Goal: Transaction & Acquisition: Subscribe to service/newsletter

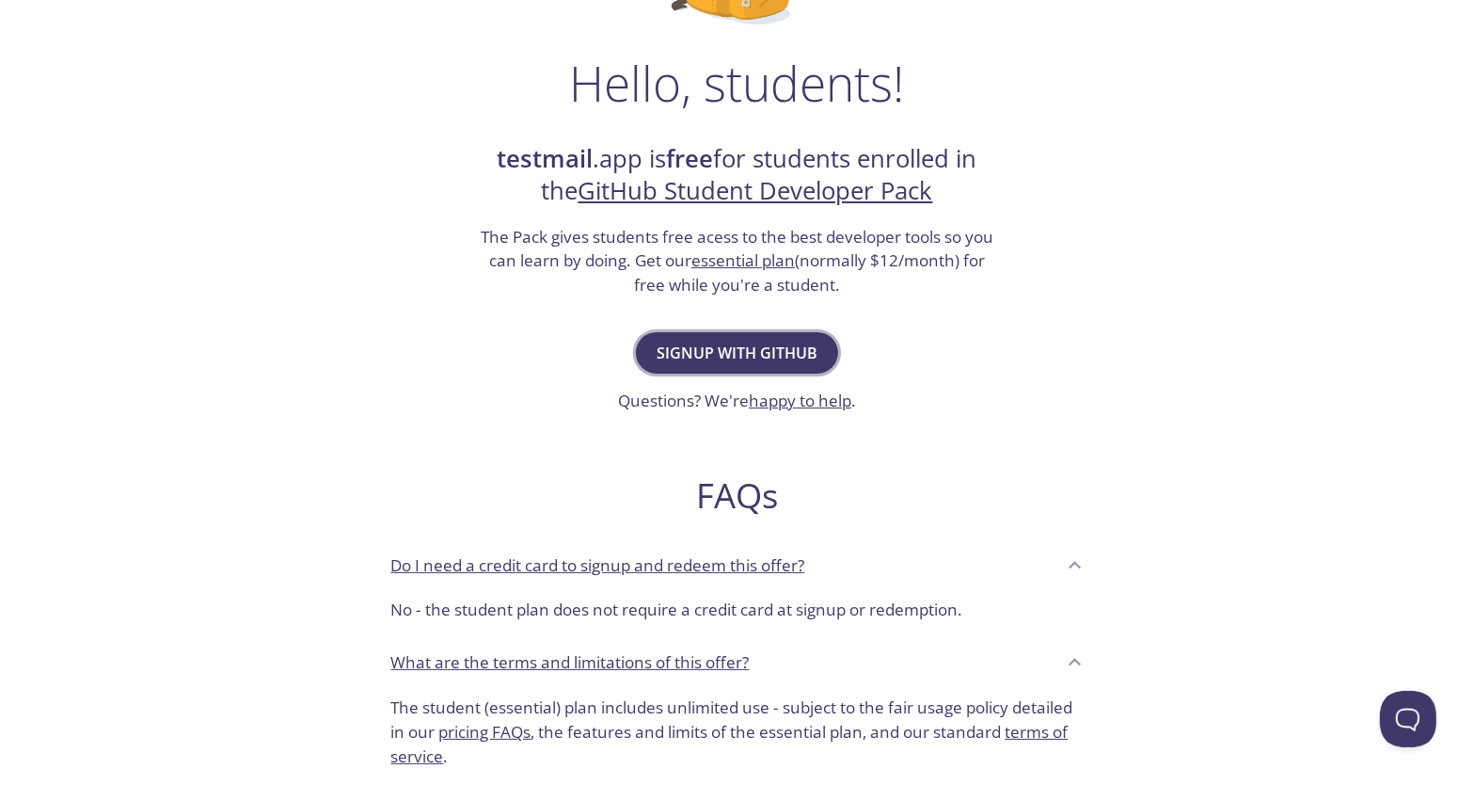
scroll to position [282, 0]
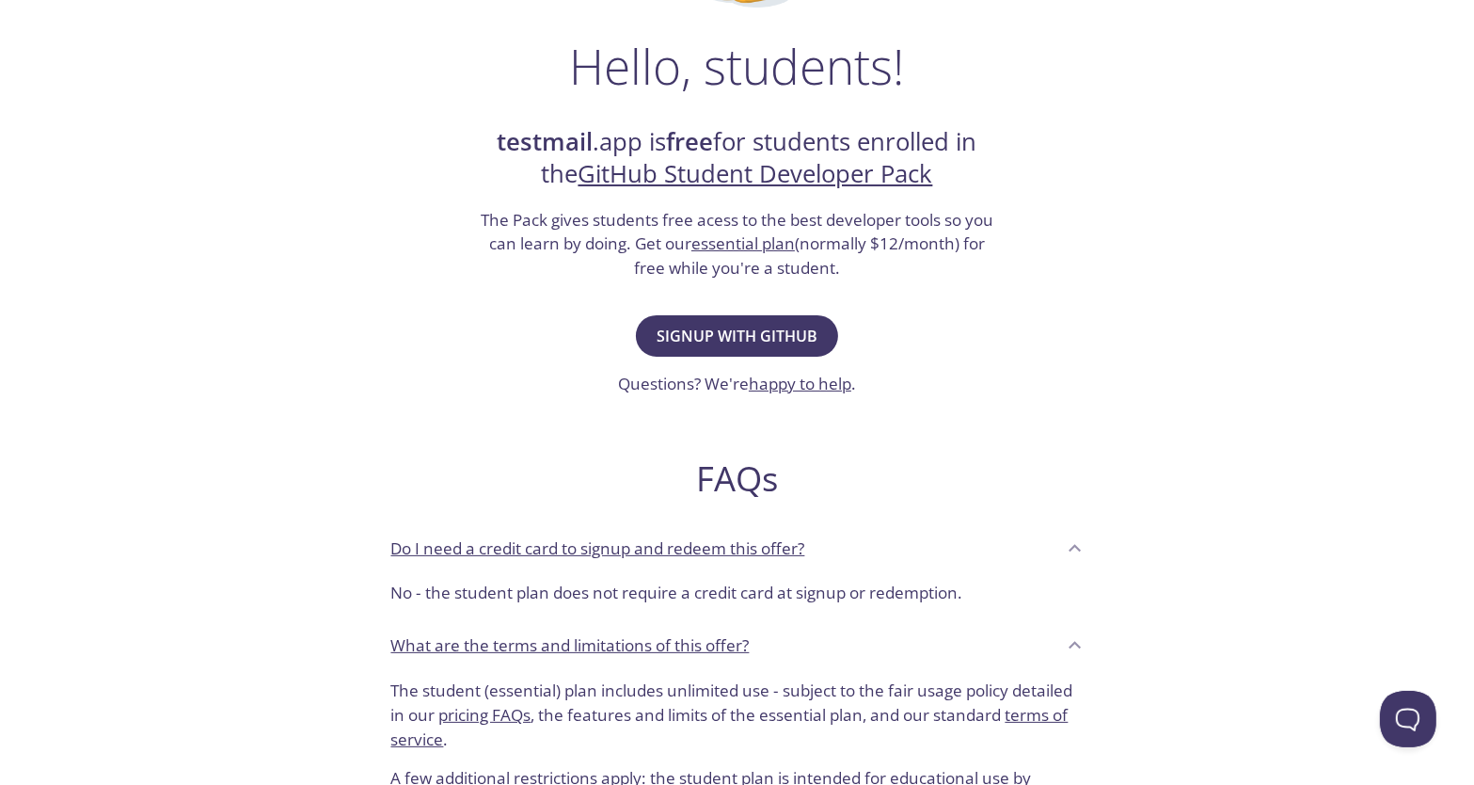
click at [1074, 543] on icon at bounding box center [1075, 548] width 24 height 24
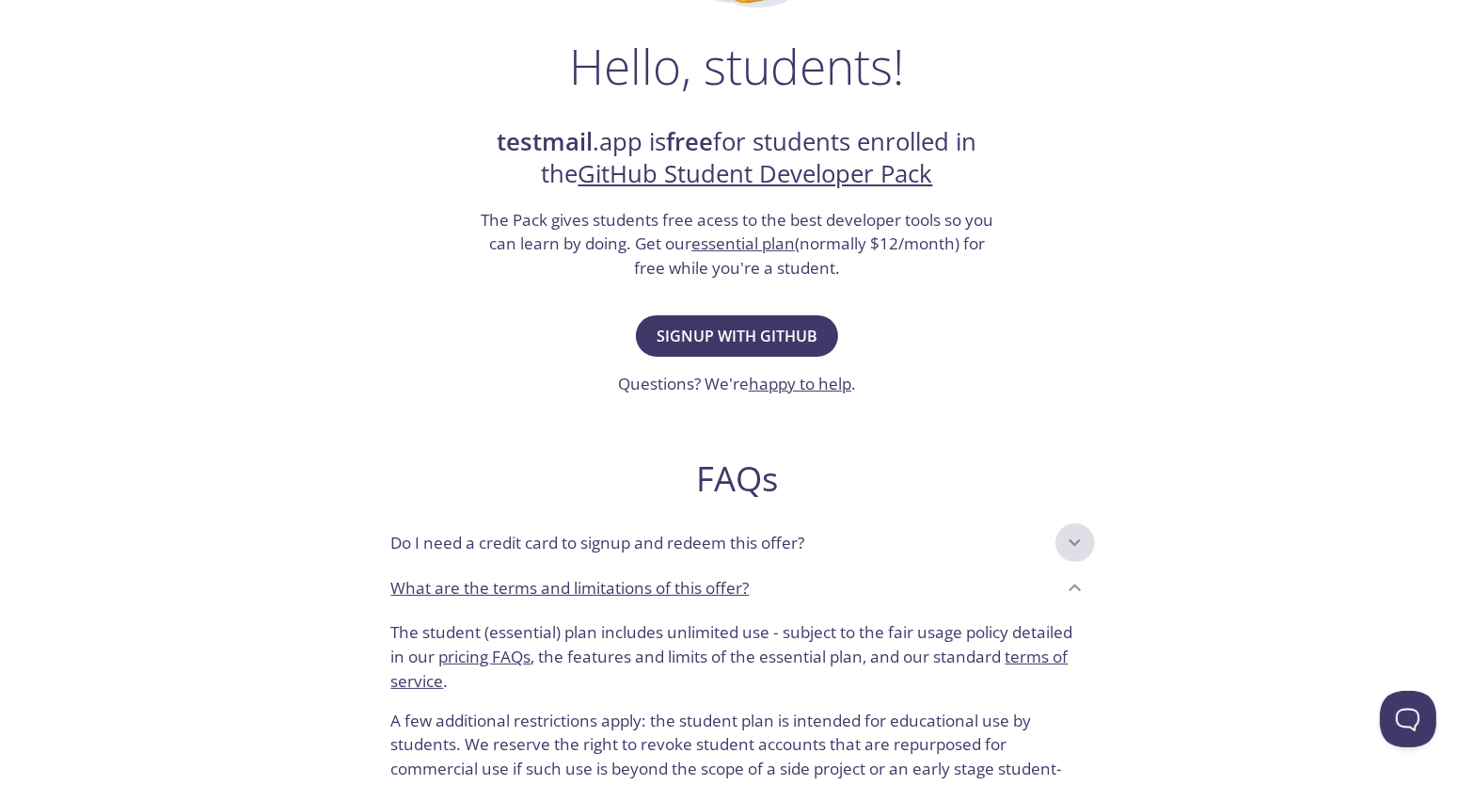
click at [1074, 543] on icon at bounding box center [1075, 543] width 12 height 8
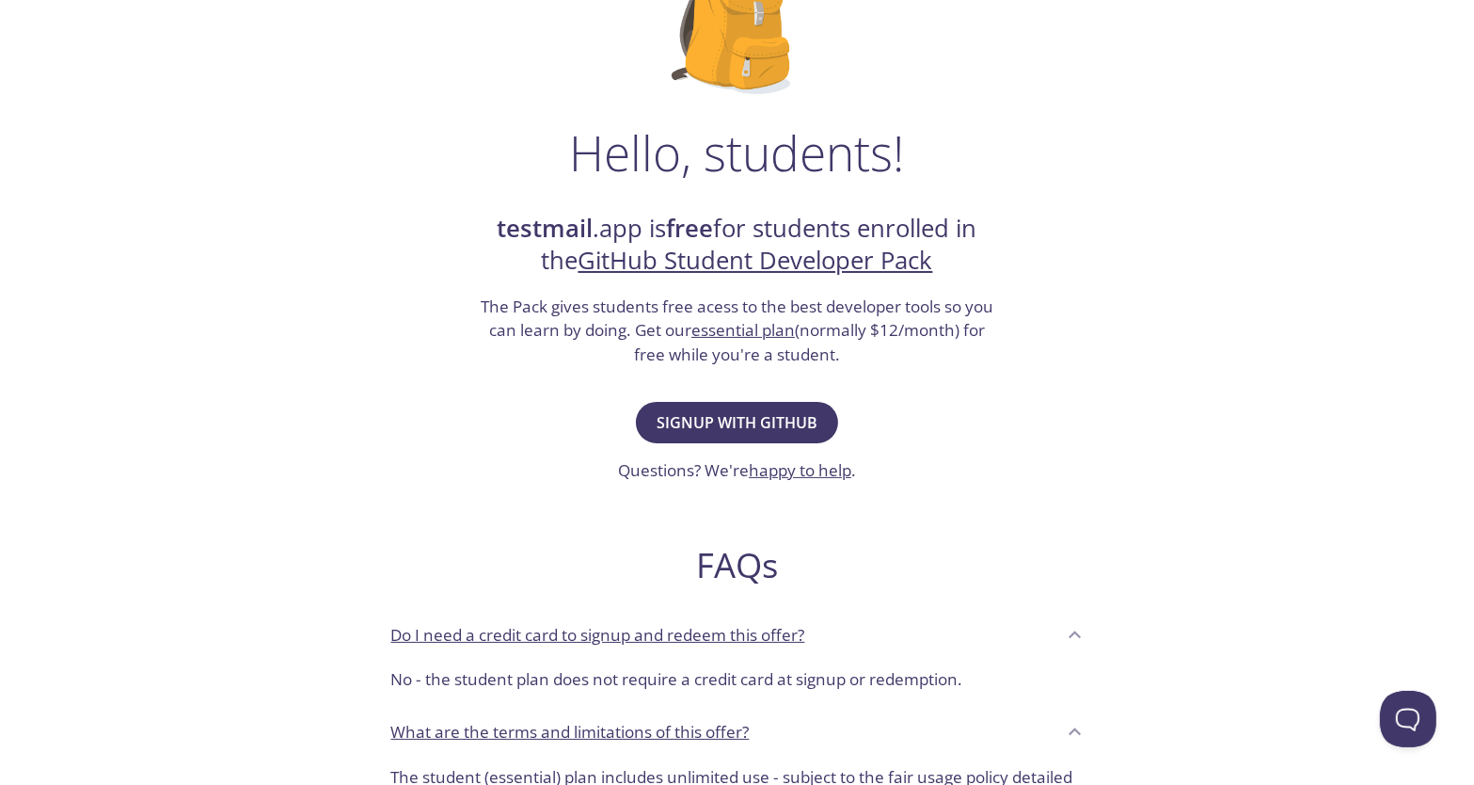
scroll to position [94, 0]
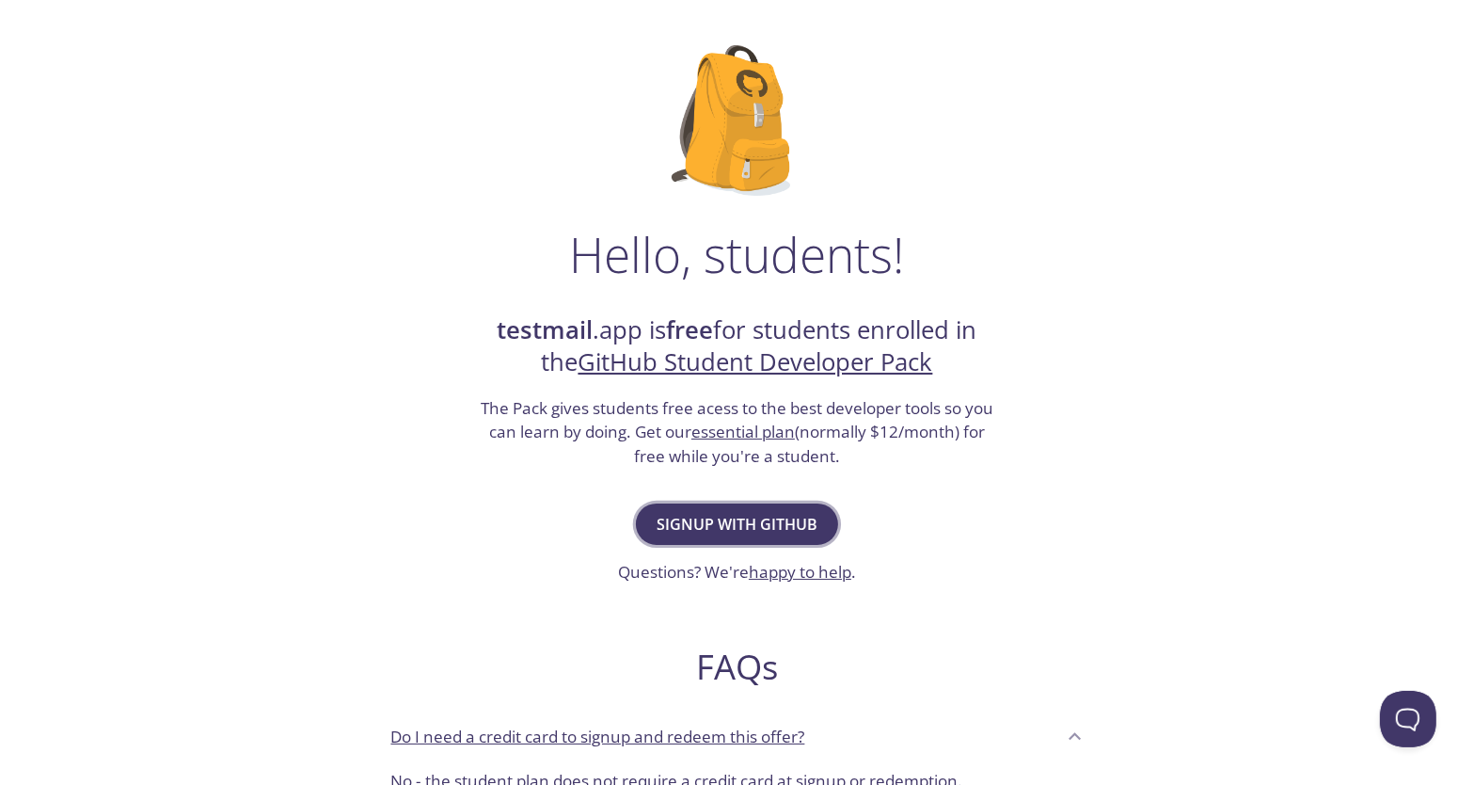
click at [783, 517] on span "Signup with GitHub" at bounding box center [737, 524] width 161 height 26
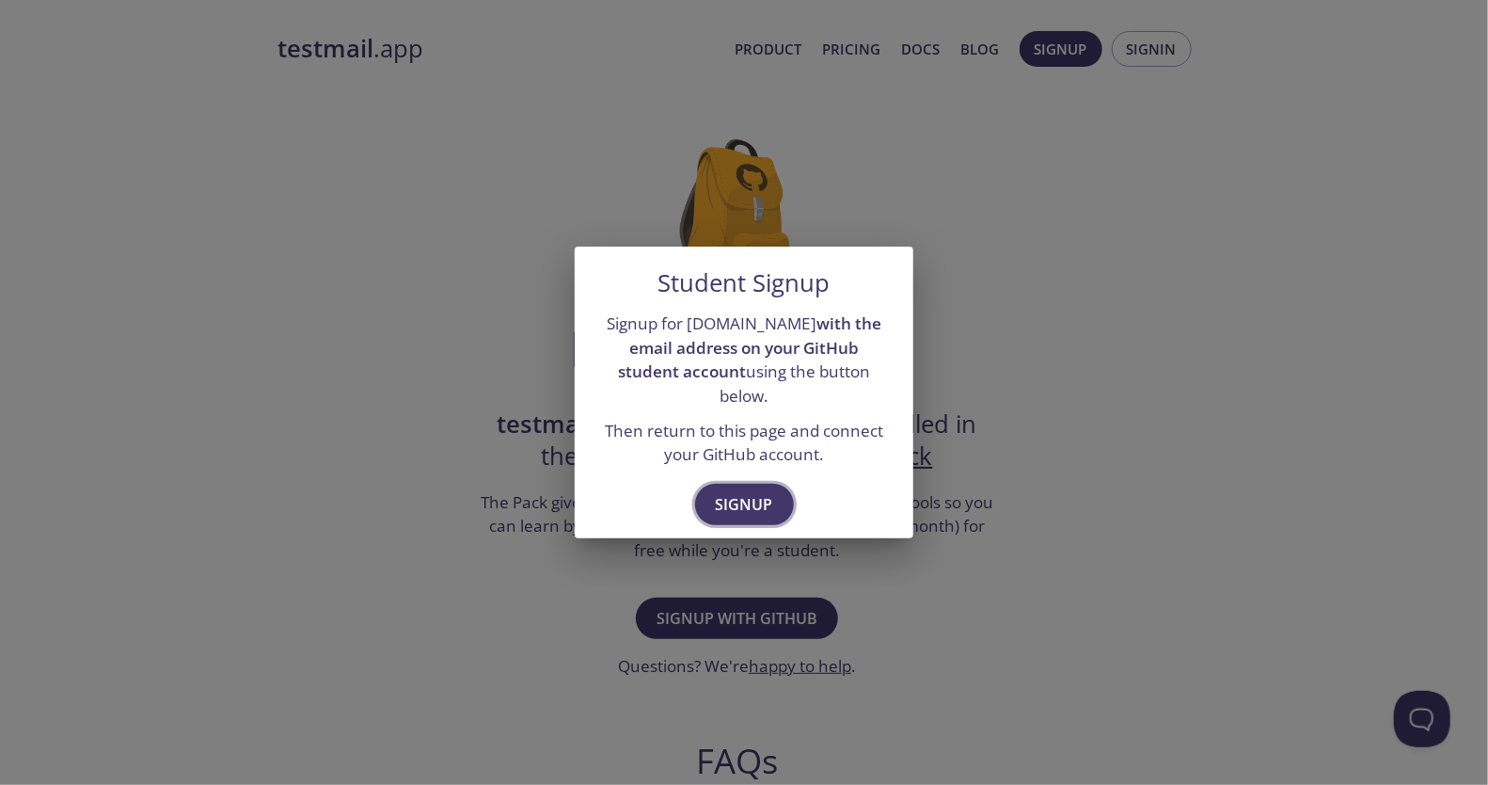
click at [753, 494] on span "Signup" at bounding box center [744, 504] width 57 height 26
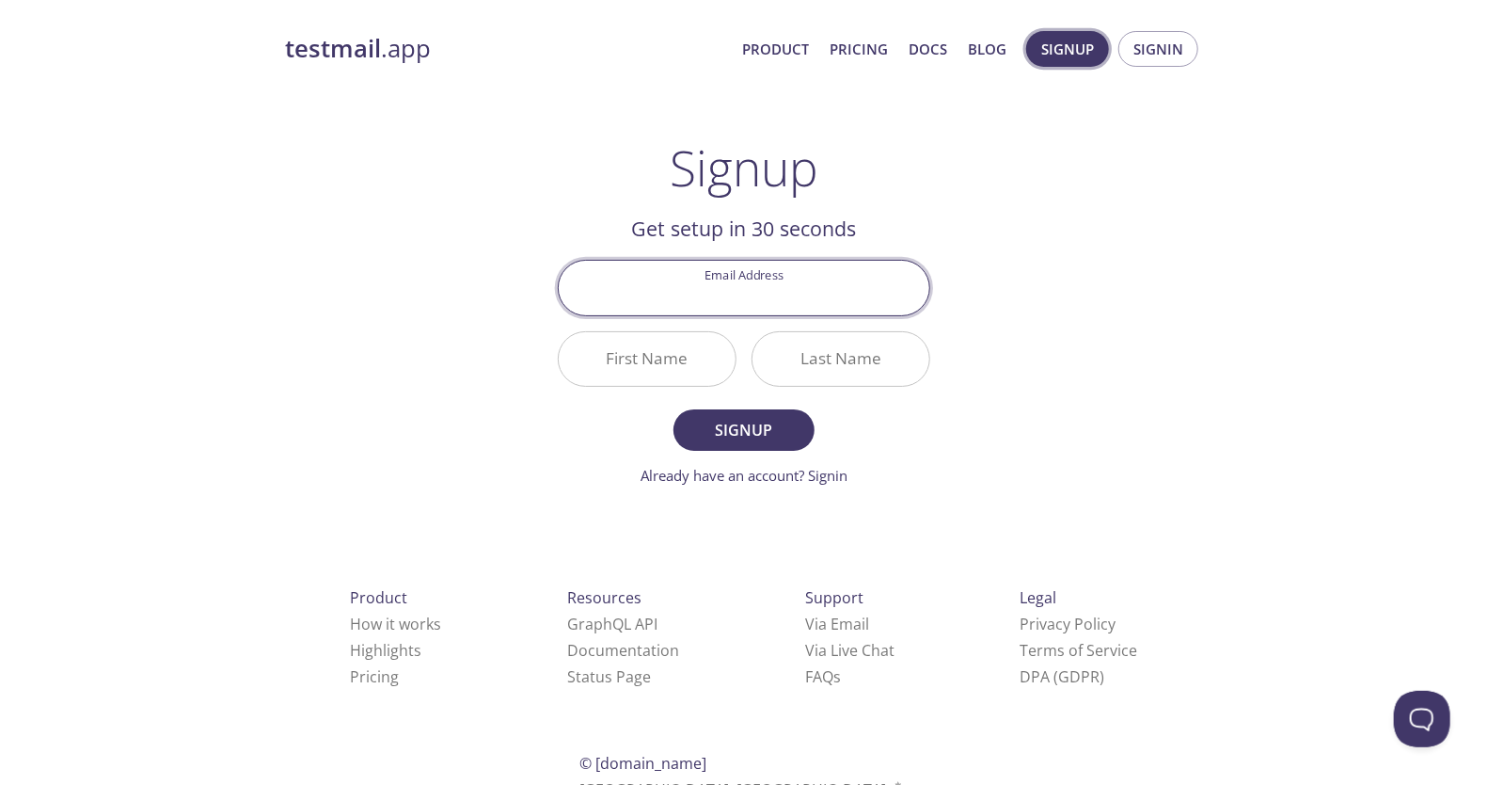
click at [1050, 51] on span "Signup" at bounding box center [1068, 49] width 53 height 24
click at [797, 294] on input "Email Address" at bounding box center [744, 288] width 371 height 54
type input "[PERSON_NAME][EMAIL_ADDRESS][PERSON_NAME][DOMAIN_NAME]"
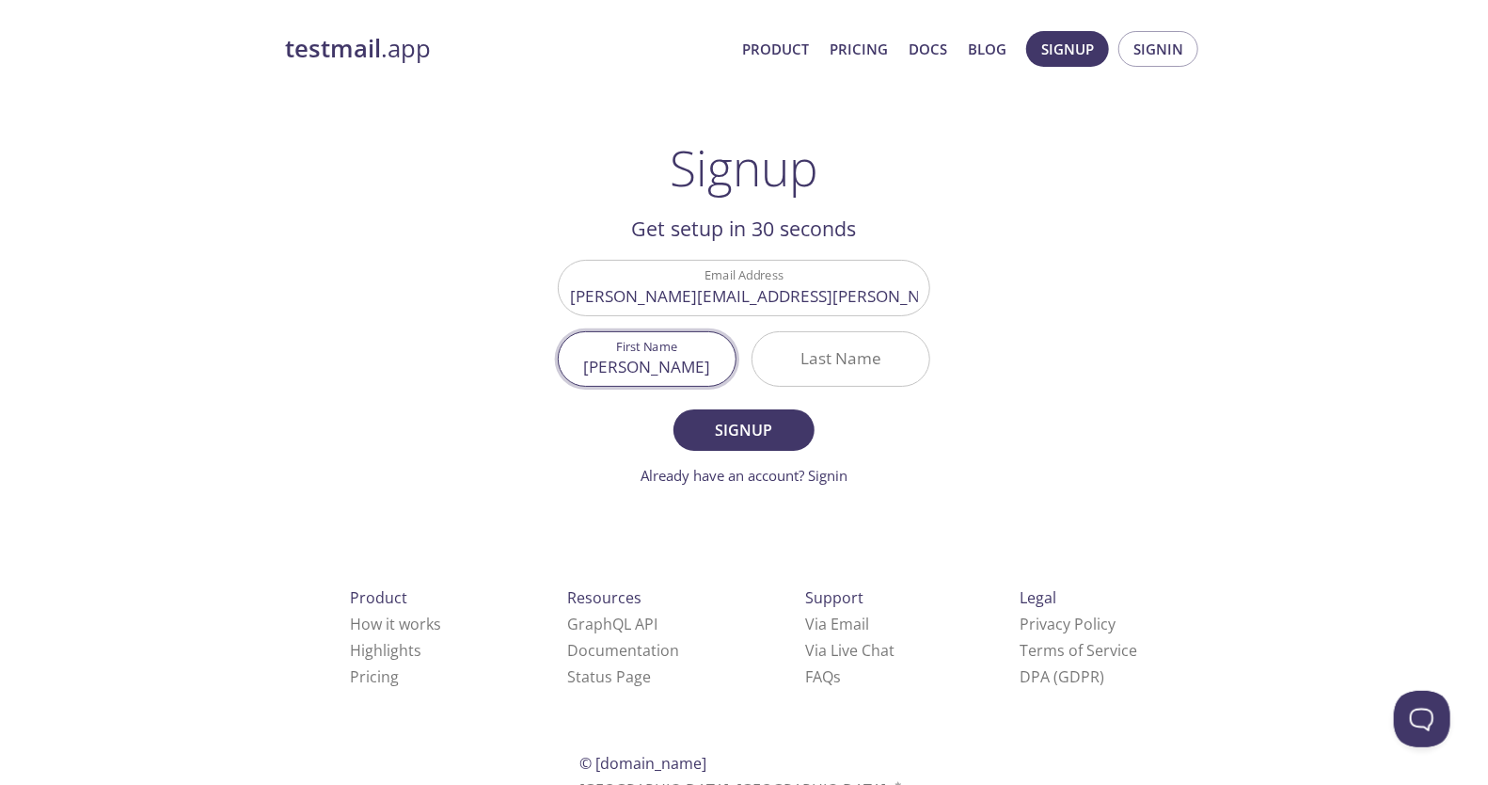
type input "[PERSON_NAME]"
type input "Coto"
click at [674, 409] on button "Signup" at bounding box center [744, 429] width 141 height 41
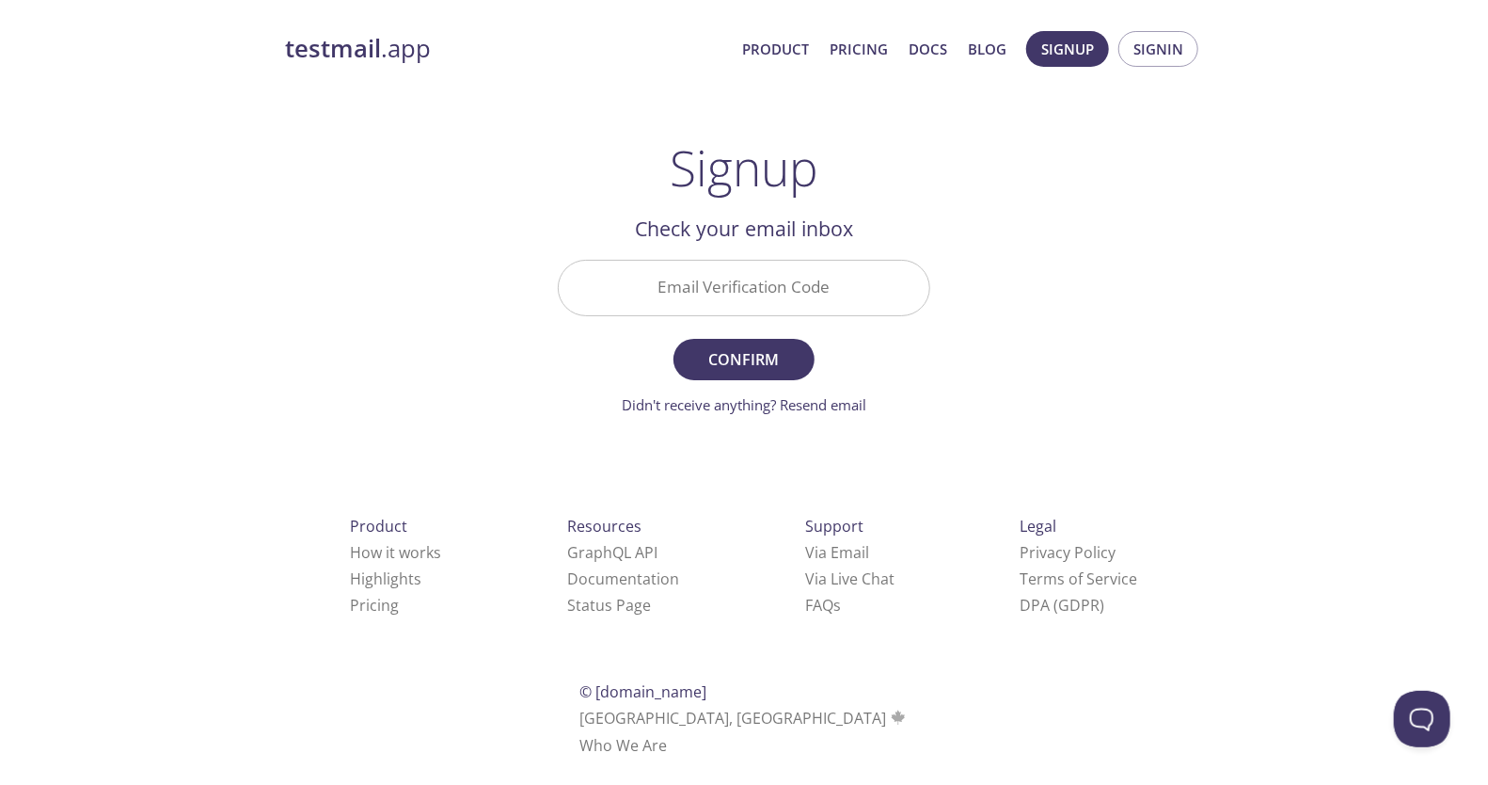
click at [1151, 254] on div "testmail .app Product Pricing Docs Blog Signup Signin Signup Get setup in 30 se…" at bounding box center [744, 415] width 963 height 792
click at [767, 303] on input "Email Verification Code" at bounding box center [744, 288] width 371 height 54
paste input "PMLG95F"
type input "PMLG95F"
click at [765, 381] on form "Email Verification Code PMLG95F Confirm Didn't receive anything? Resend email" at bounding box center [744, 337] width 373 height 155
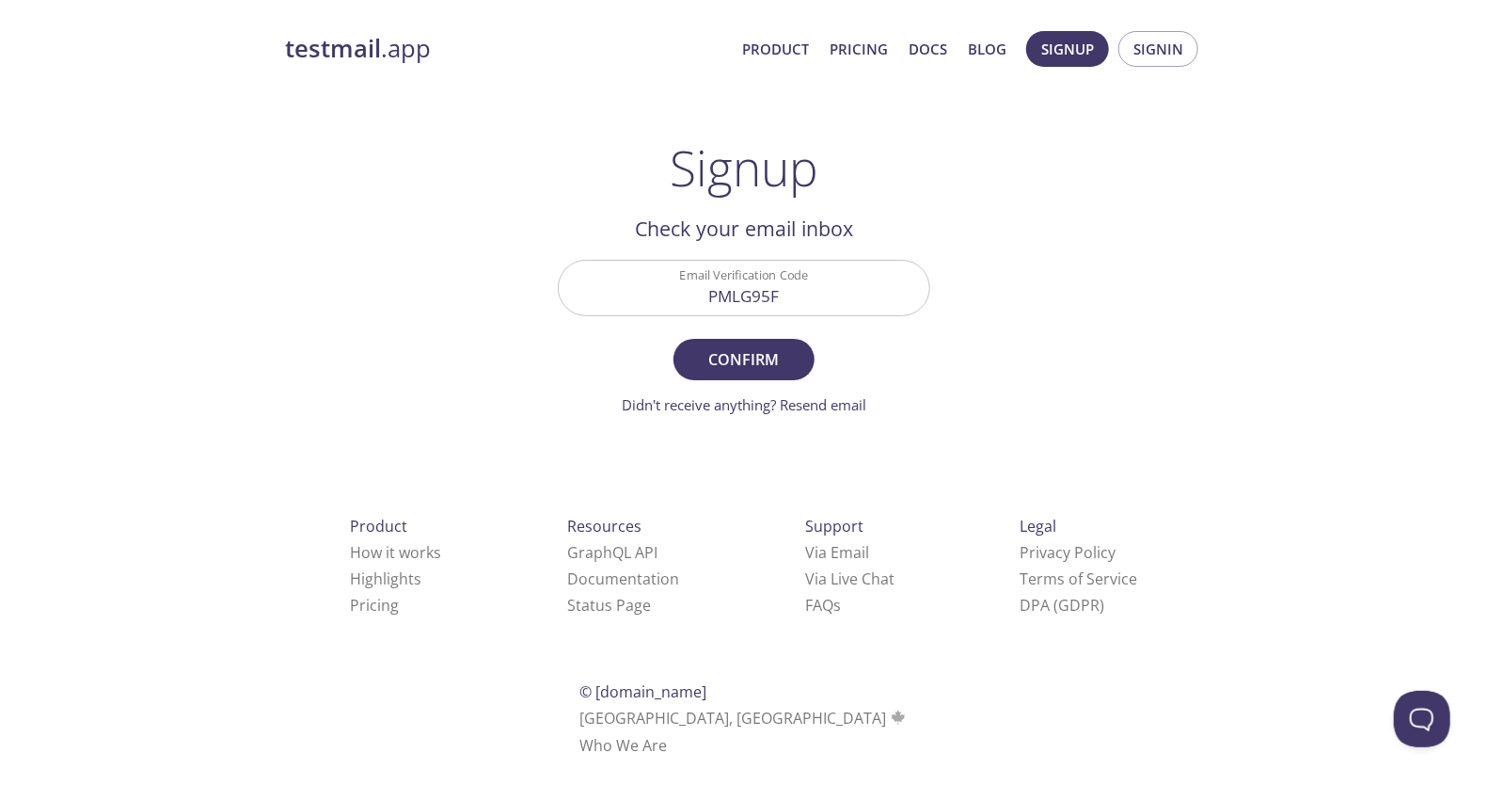
click at [757, 355] on span "Confirm" at bounding box center [744, 359] width 100 height 26
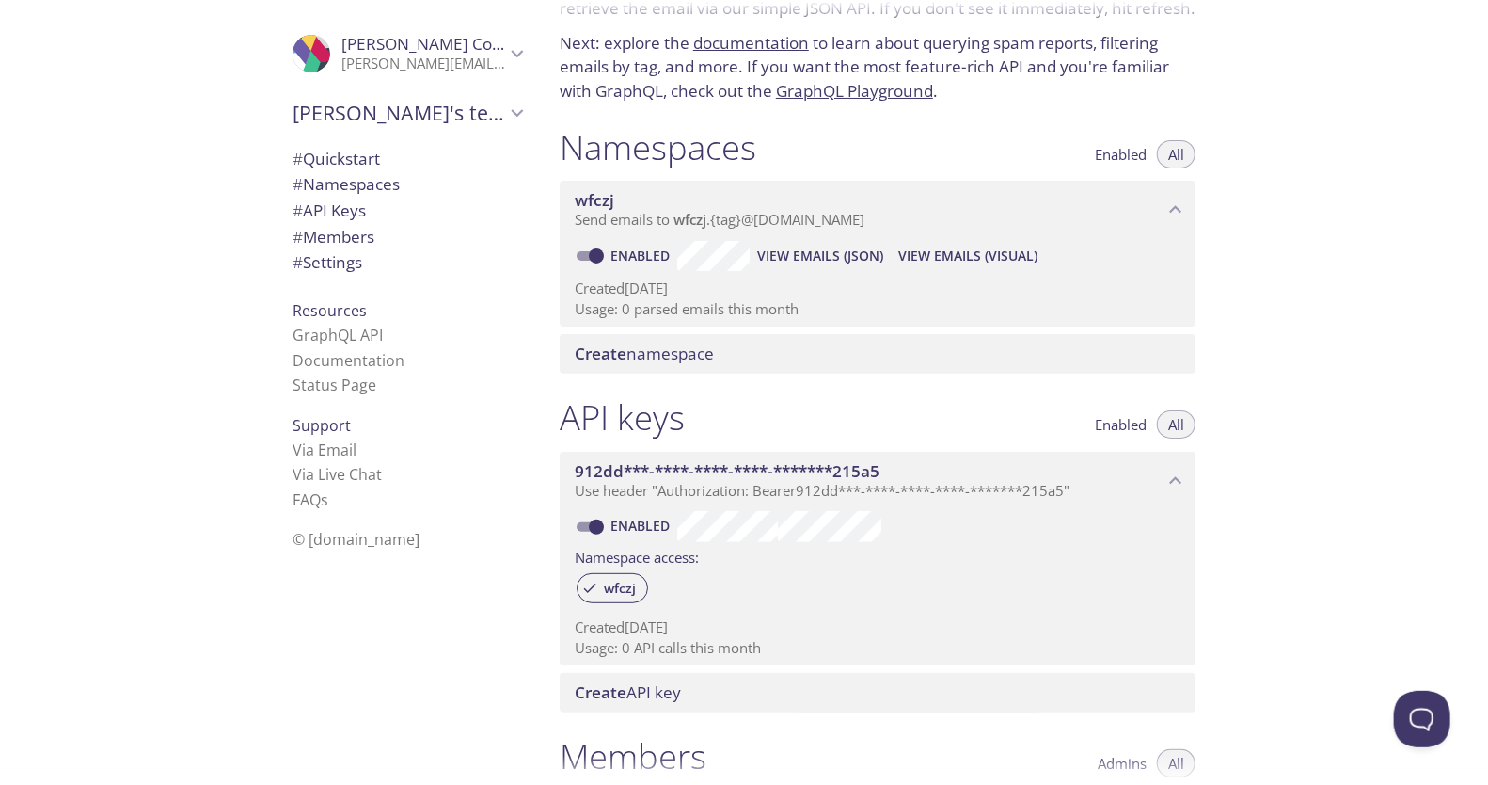
scroll to position [83, 0]
